Goal: Transaction & Acquisition: Obtain resource

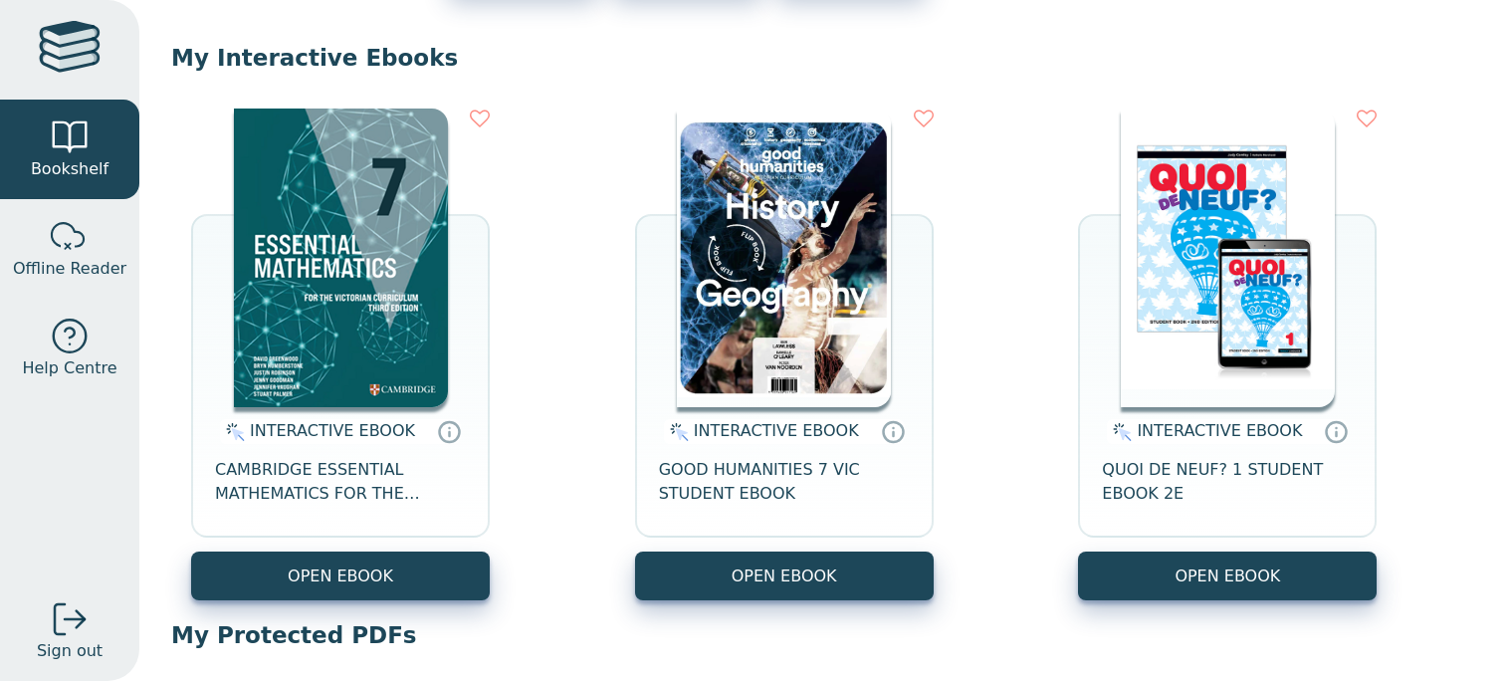
scroll to position [163, 0]
click at [958, 365] on div "INTERACTIVE EBOOK CAMBRIDGE ESSENTIAL MATHEMATICS FOR THE VICTORIAN CURRICULUM …" at bounding box center [824, 356] width 1307 height 532
click at [892, 428] on icon at bounding box center [893, 432] width 30 height 29
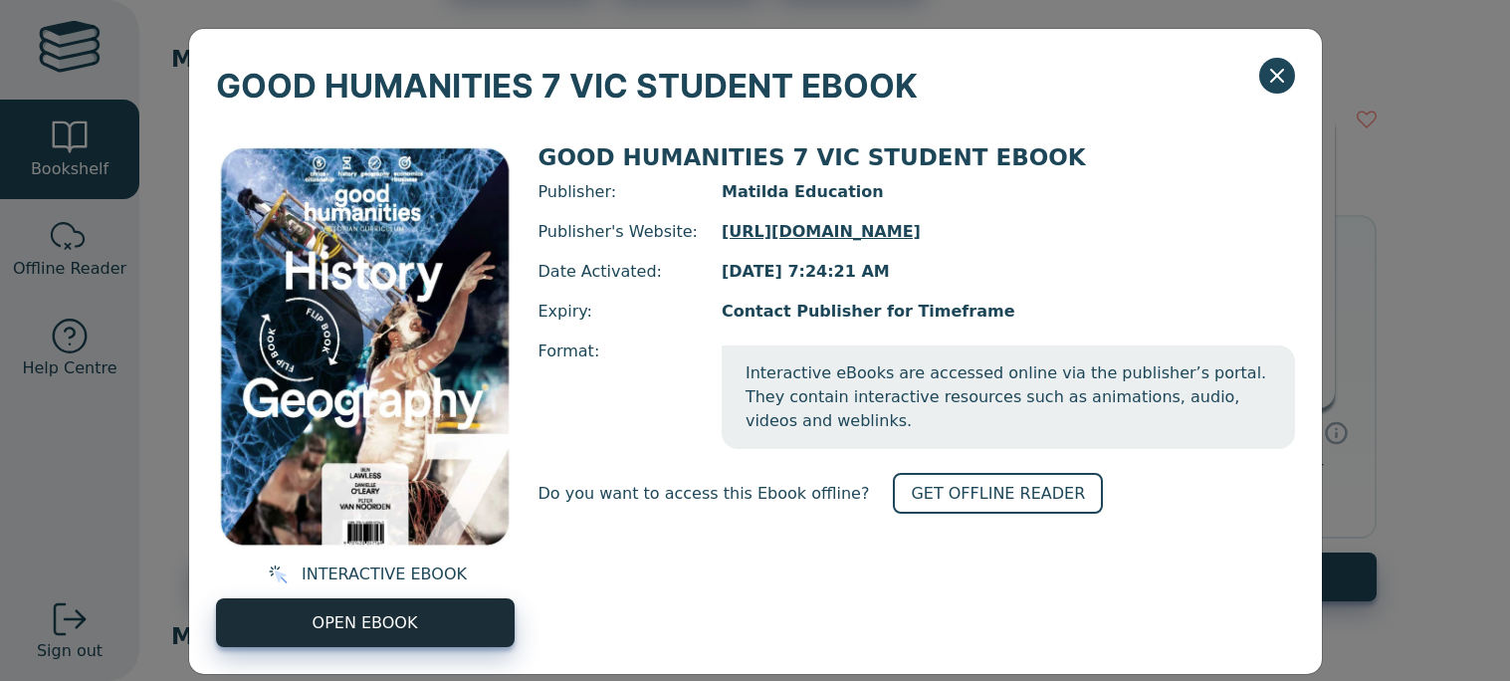
click at [462, 644] on link "OPEN EBOOK" at bounding box center [365, 622] width 299 height 49
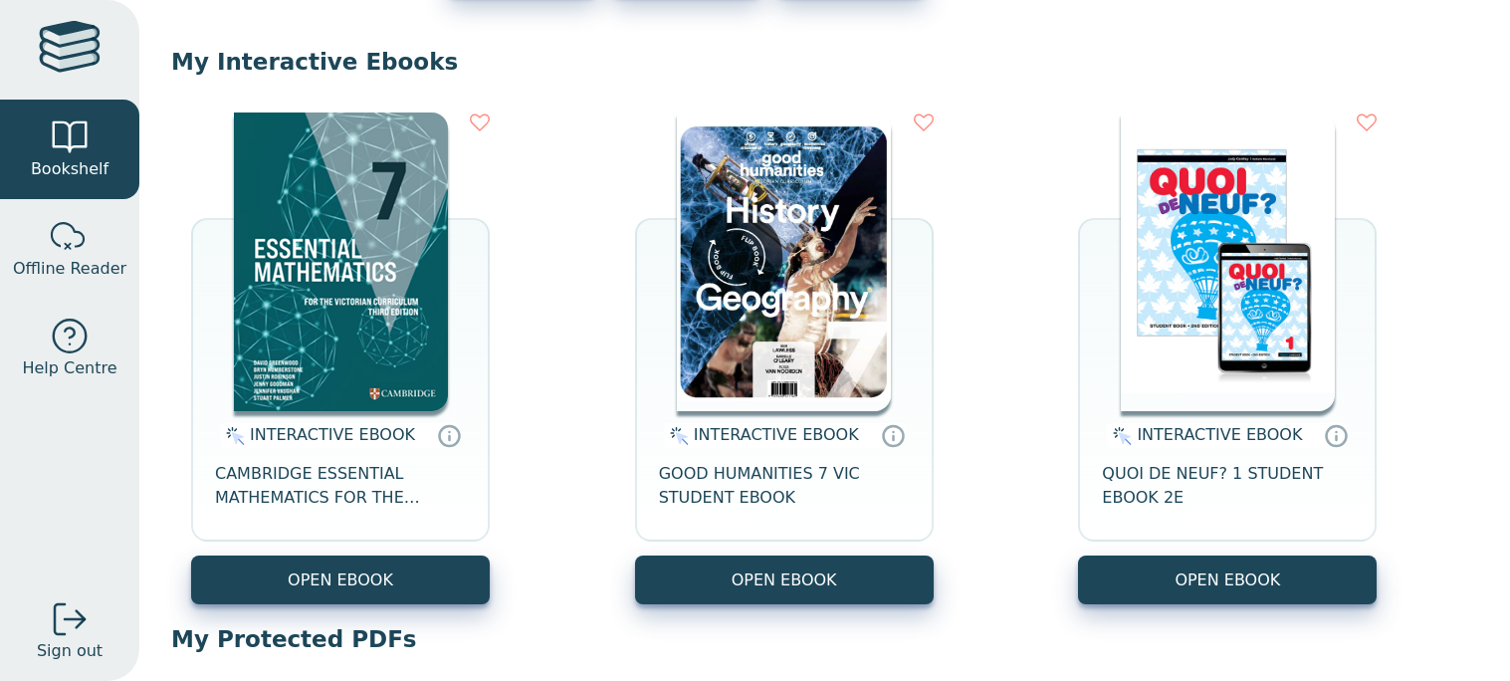
scroll to position [158, 0]
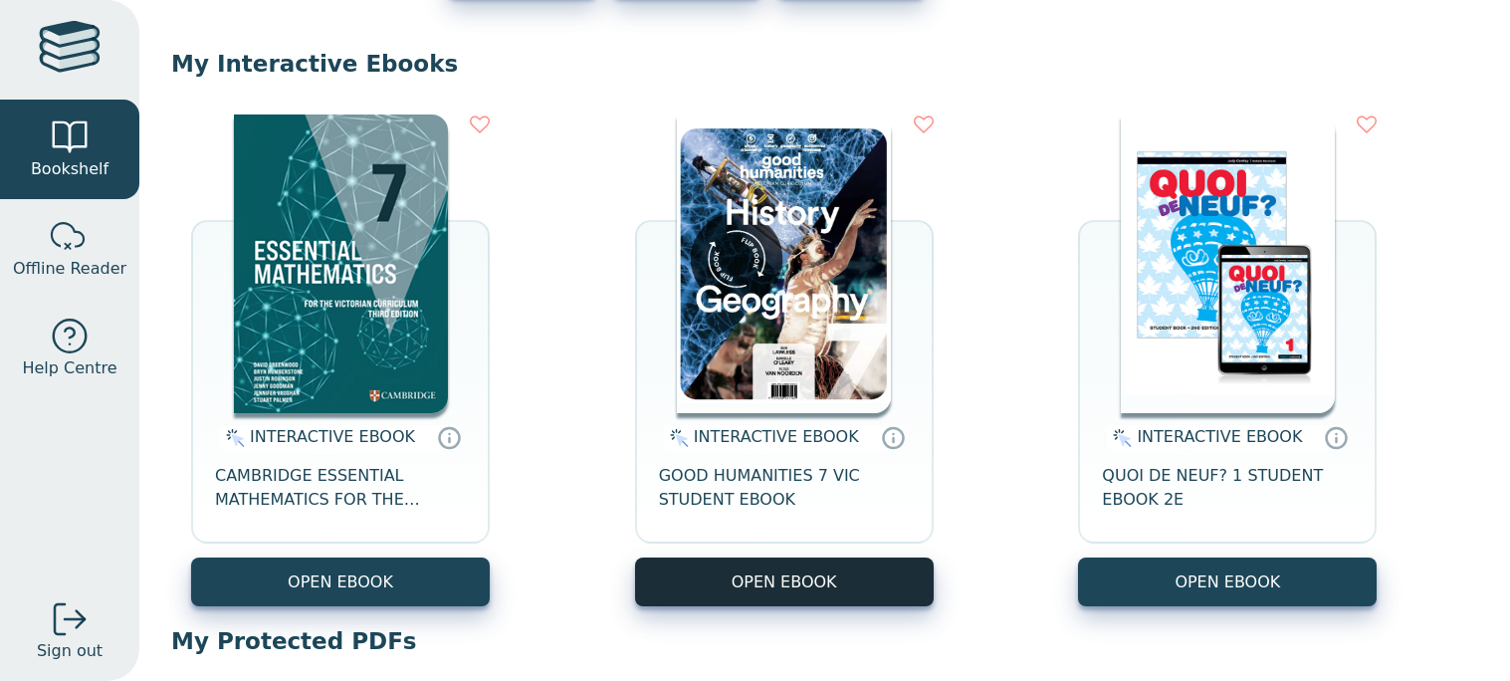
click at [887, 601] on button "OPEN EBOOK" at bounding box center [784, 582] width 299 height 49
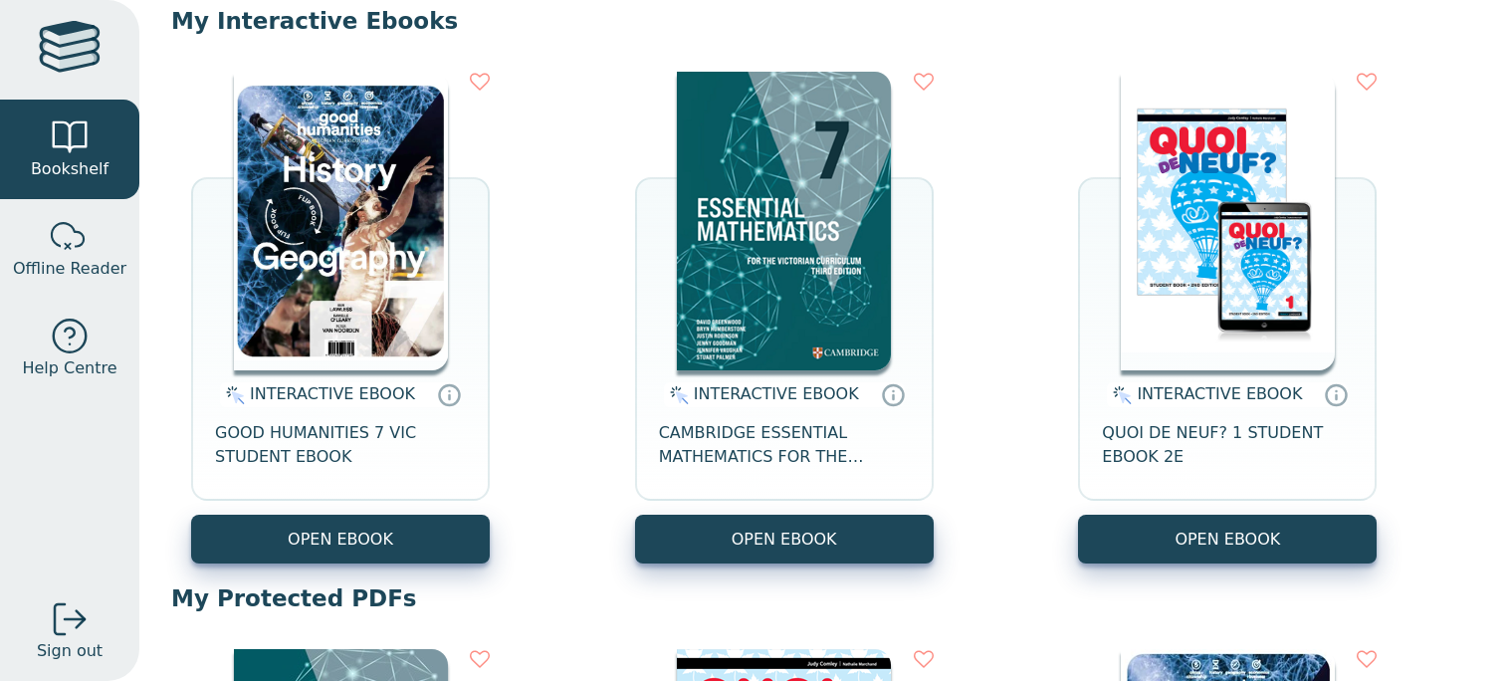
scroll to position [197, 0]
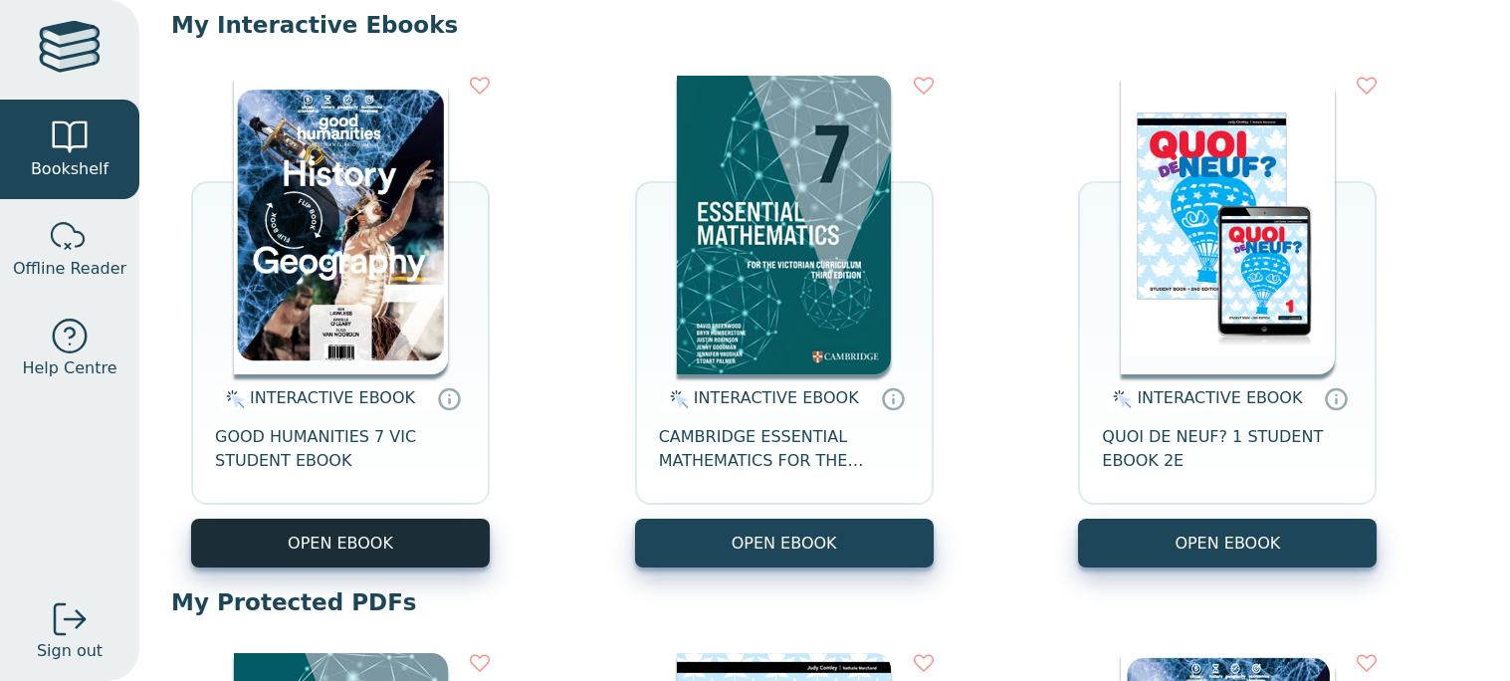
click at [381, 554] on button "OPEN EBOOK" at bounding box center [340, 543] width 299 height 49
